Goal: Check status: Check status

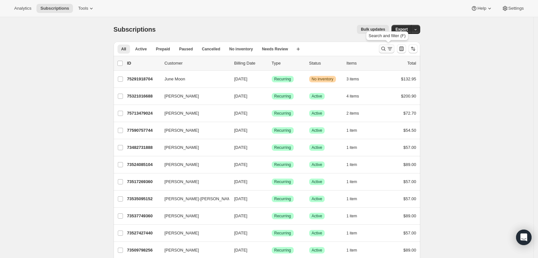
click at [385, 48] on icon "Search and filter results" at bounding box center [383, 49] width 6 height 6
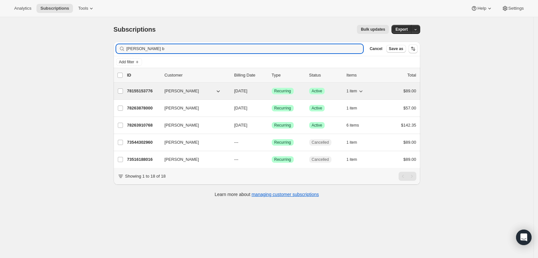
type input "[PERSON_NAME] b"
click at [142, 91] on p "78155153776" at bounding box center [143, 91] width 32 height 6
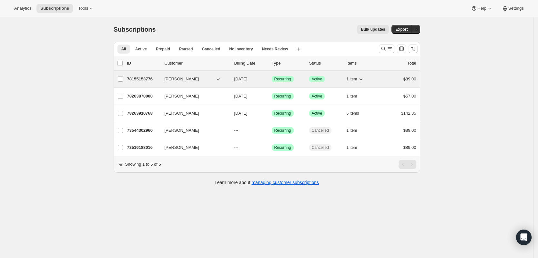
click at [143, 79] on p "78155153776" at bounding box center [143, 79] width 32 height 6
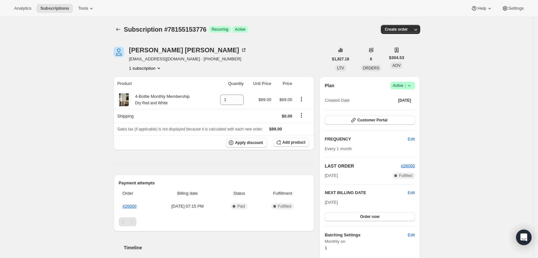
click at [155, 69] on button "1 subscription" at bounding box center [145, 68] width 33 height 6
drag, startPoint x: 537, startPoint y: 62, endPoint x: 536, endPoint y: 55, distance: 7.1
